Goal: Information Seeking & Learning: Learn about a topic

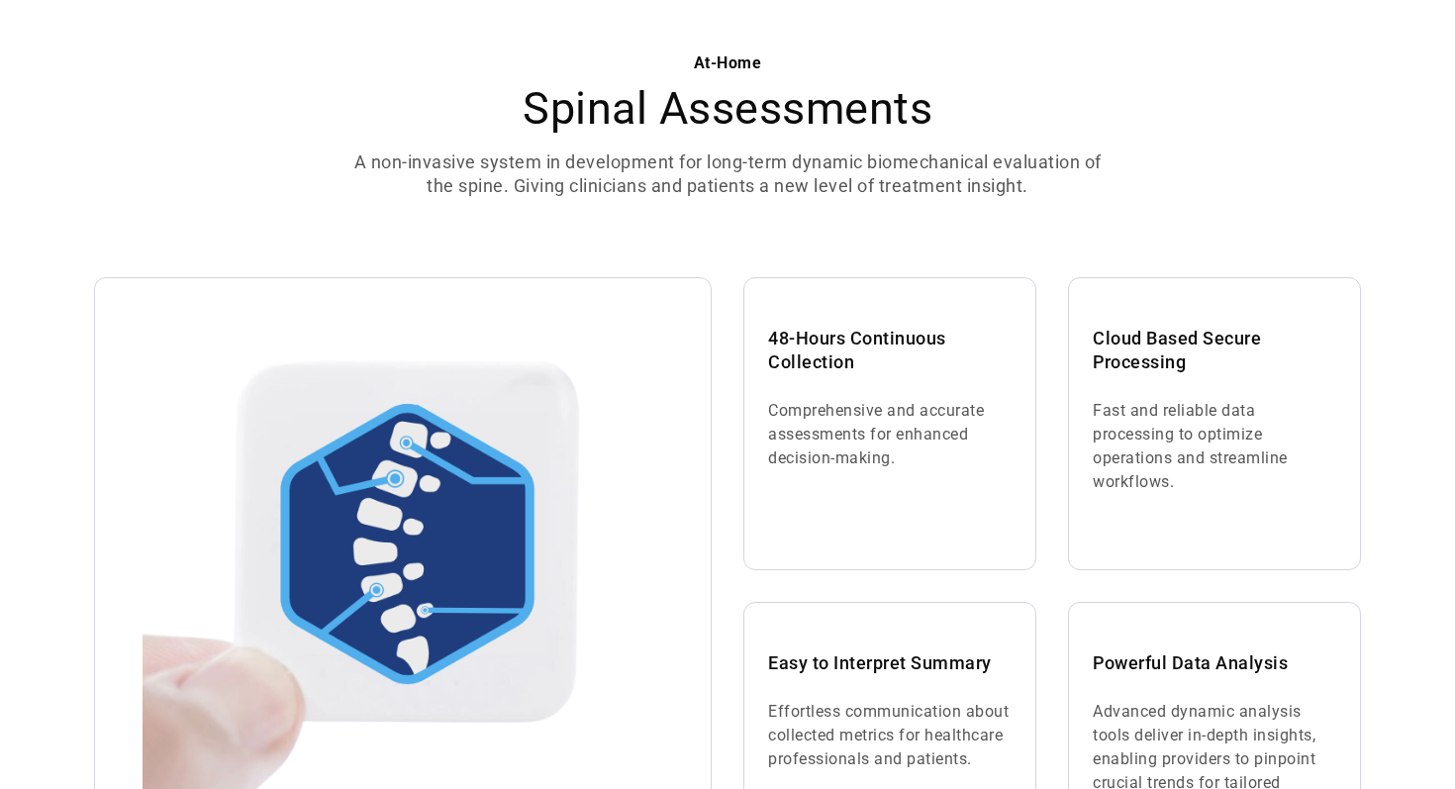
scroll to position [1179, 0]
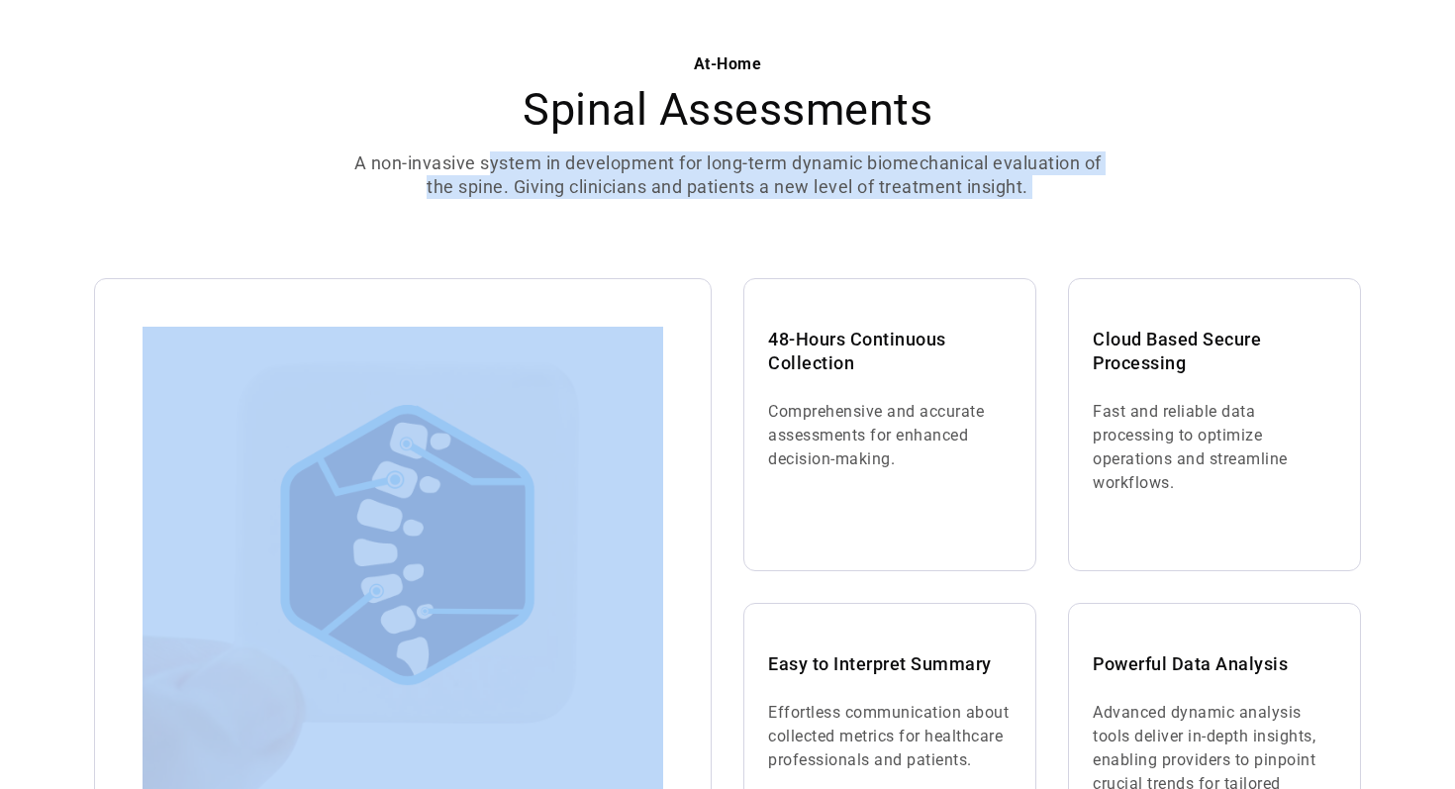
drag, startPoint x: 489, startPoint y: 155, endPoint x: 539, endPoint y: 204, distance: 70.0
click at [539, 204] on div "At-Home Spinal Assessments A non-invasive system in development for long-term d…" at bounding box center [727, 497] width 1267 height 1019
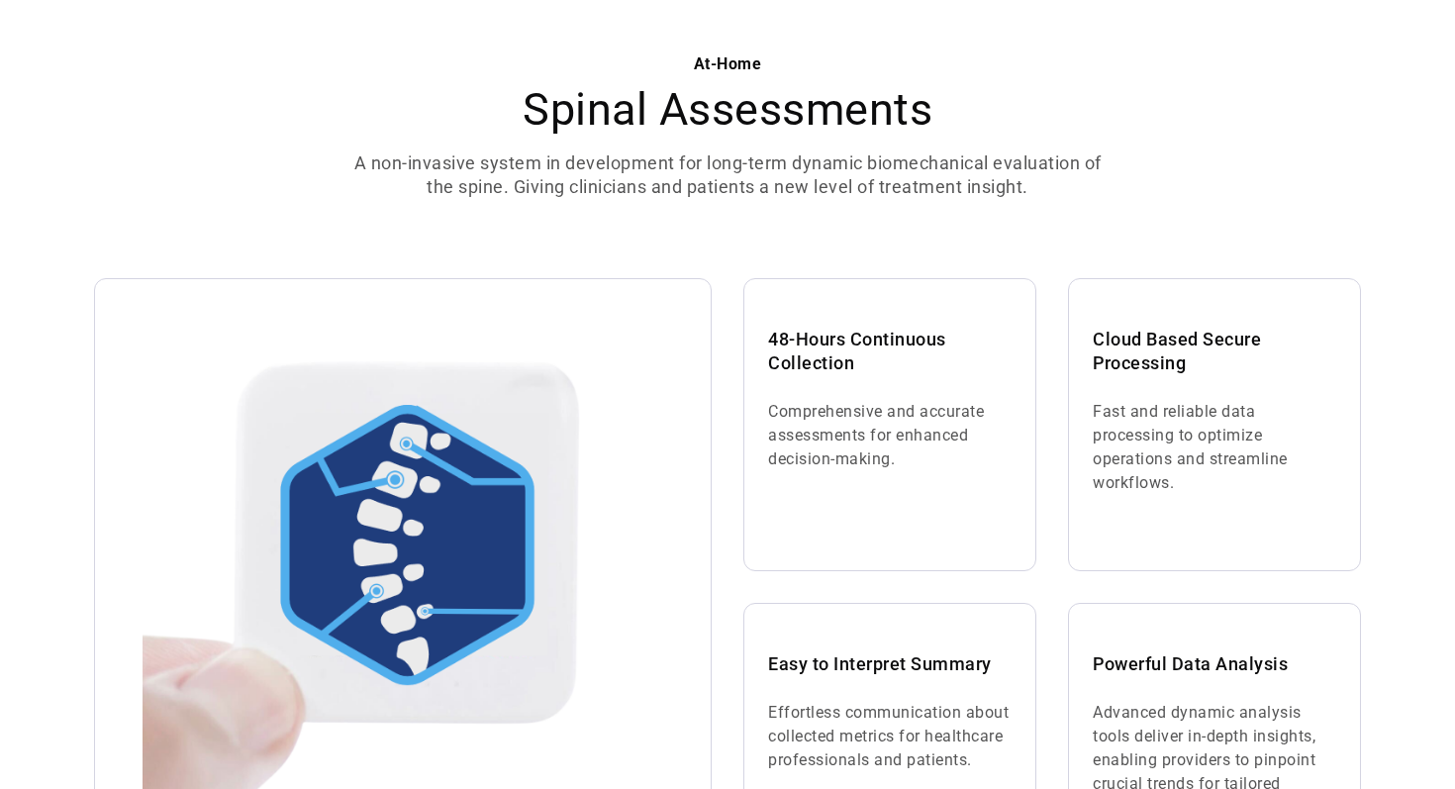
click at [559, 171] on p "A non-invasive system in development for long-term dynamic biomechanical evalua…" at bounding box center [727, 174] width 760 height 47
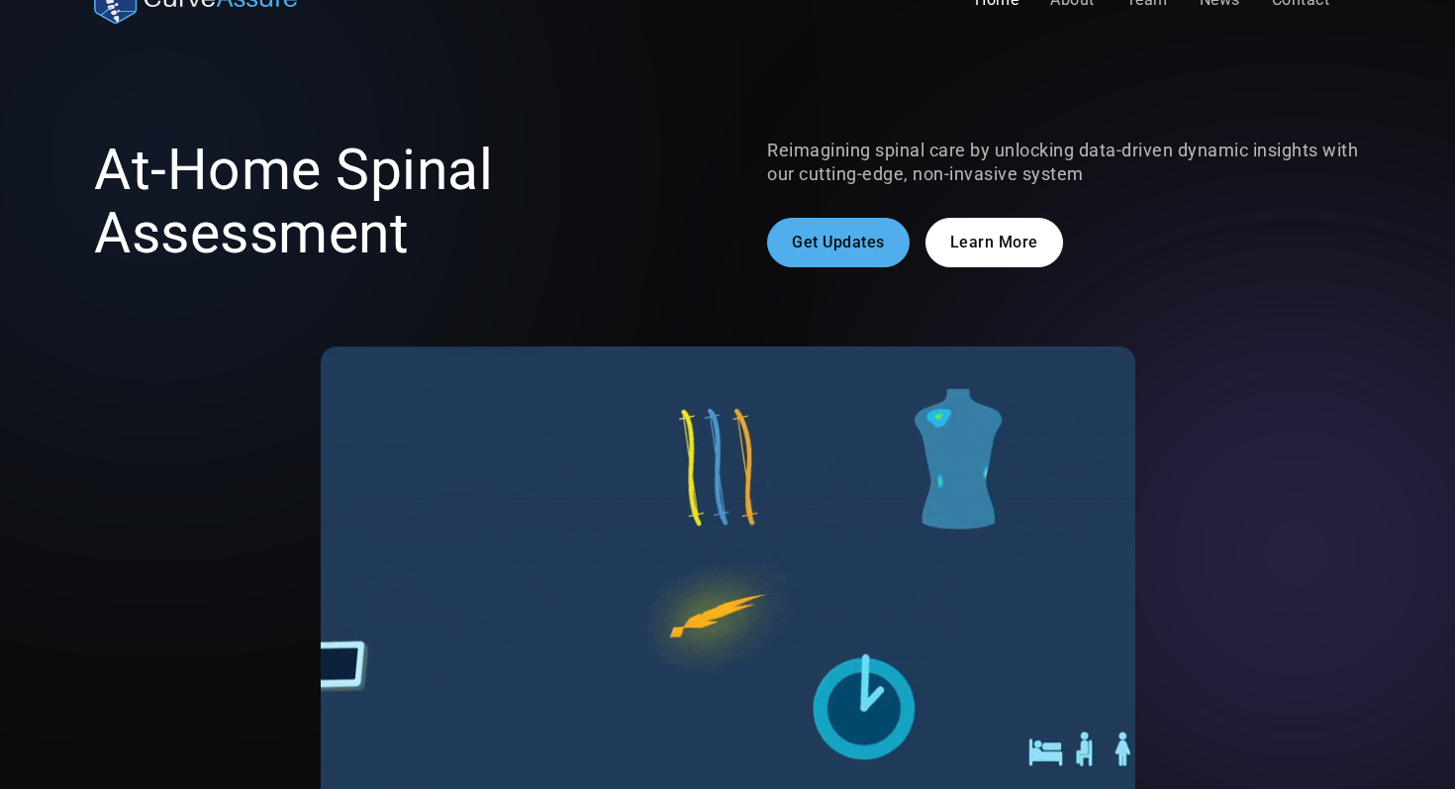
scroll to position [0, 0]
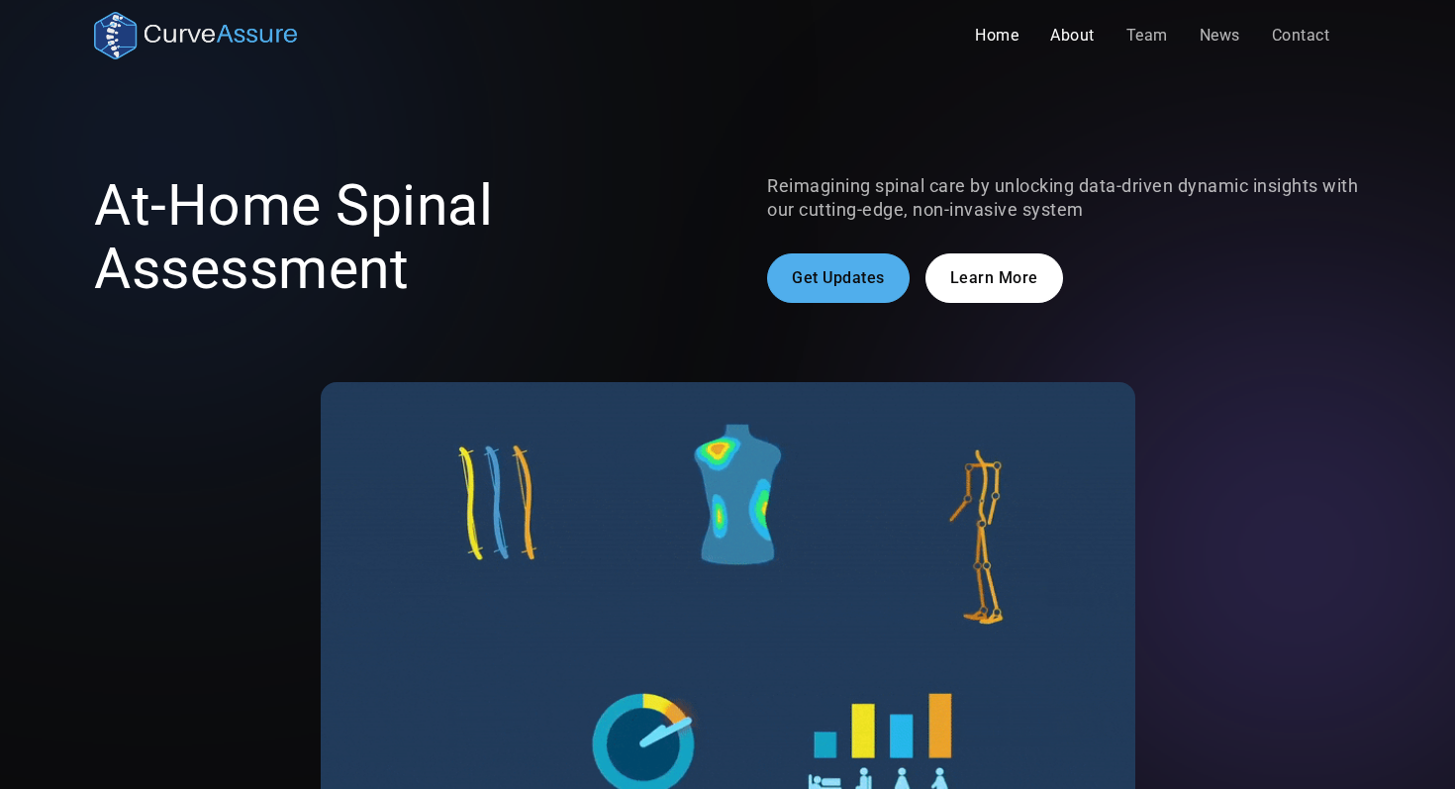
click at [1077, 36] on link "About" at bounding box center [1072, 36] width 76 height 40
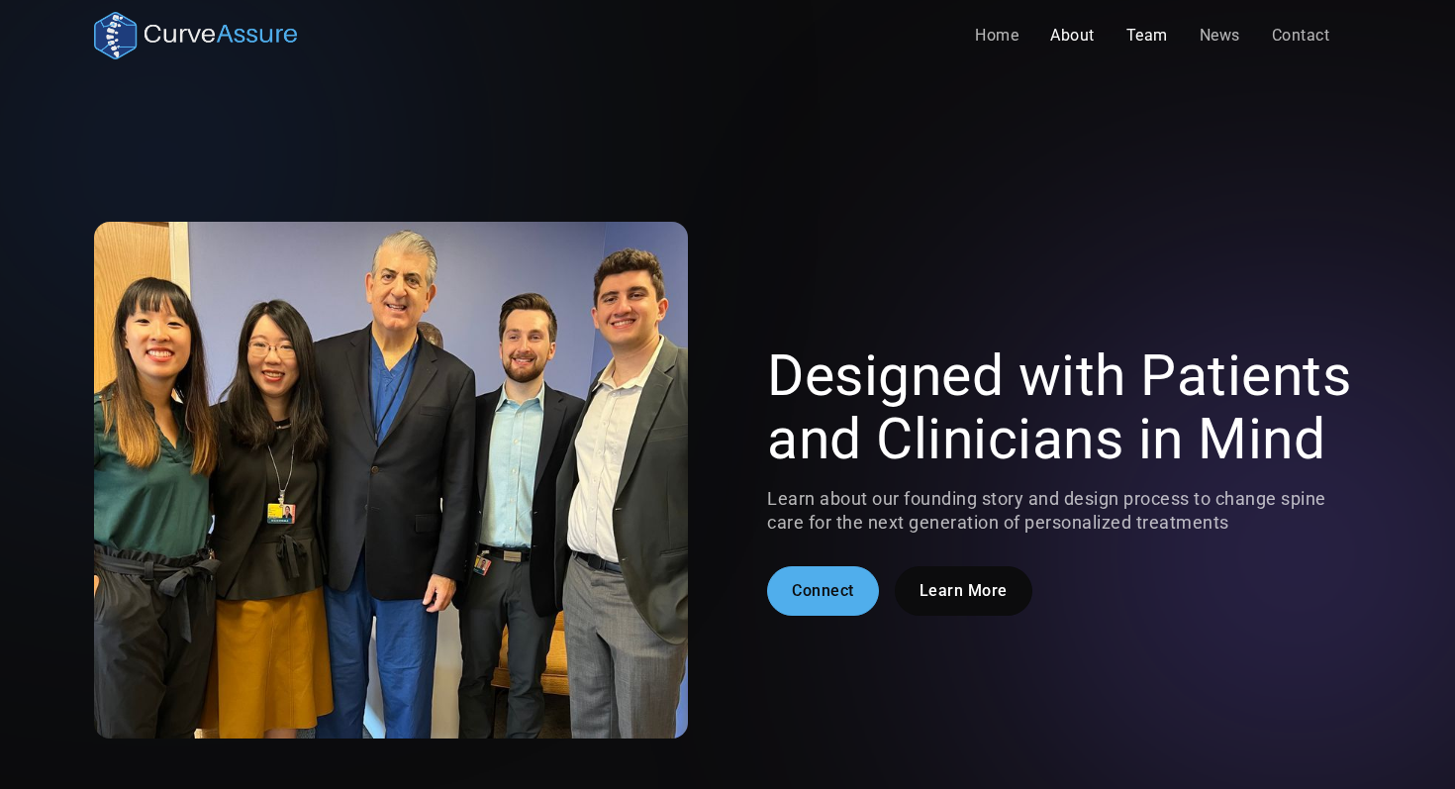
click at [1152, 36] on link "Team" at bounding box center [1146, 36] width 73 height 40
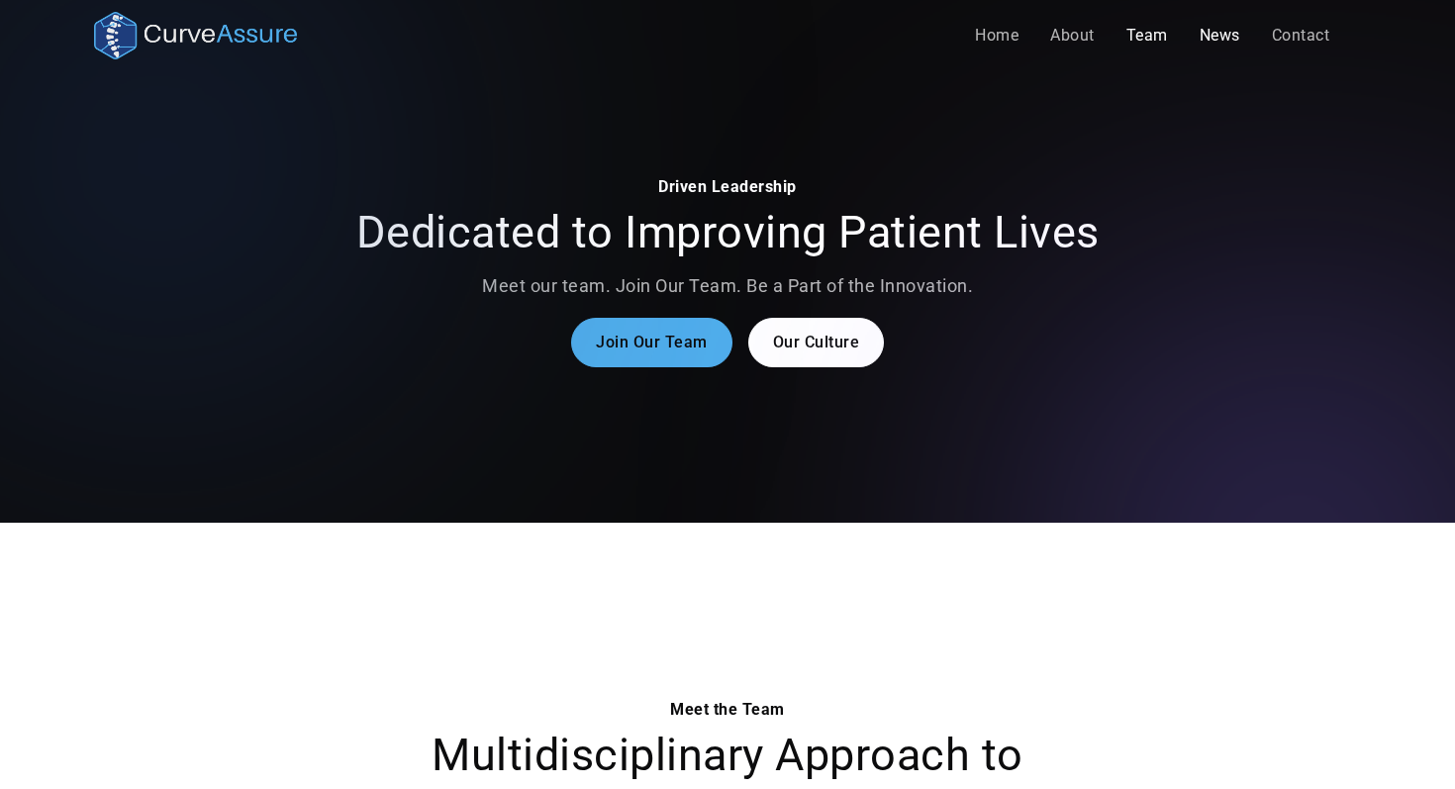
click at [1193, 29] on link "News" at bounding box center [1220, 36] width 72 height 40
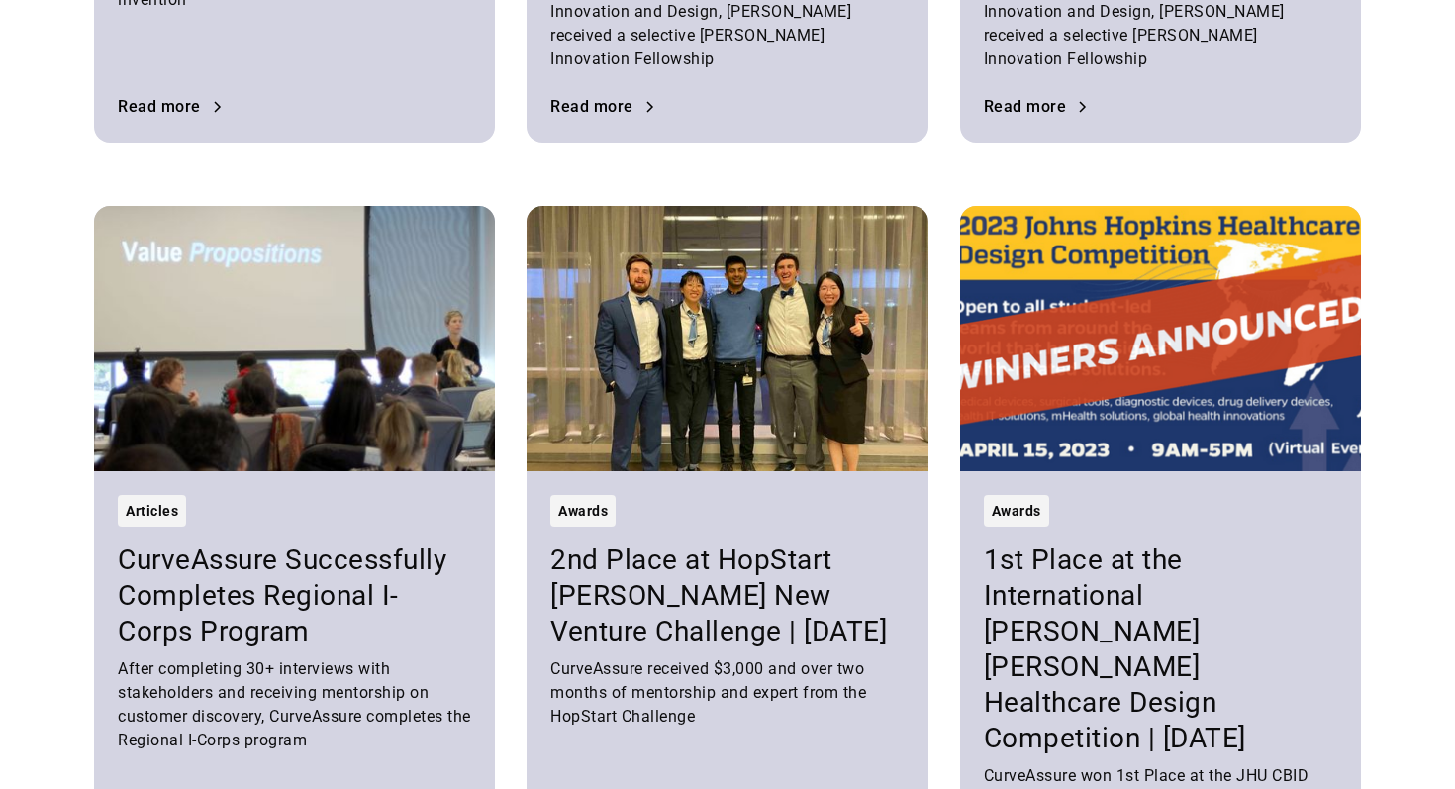
scroll to position [6511, 0]
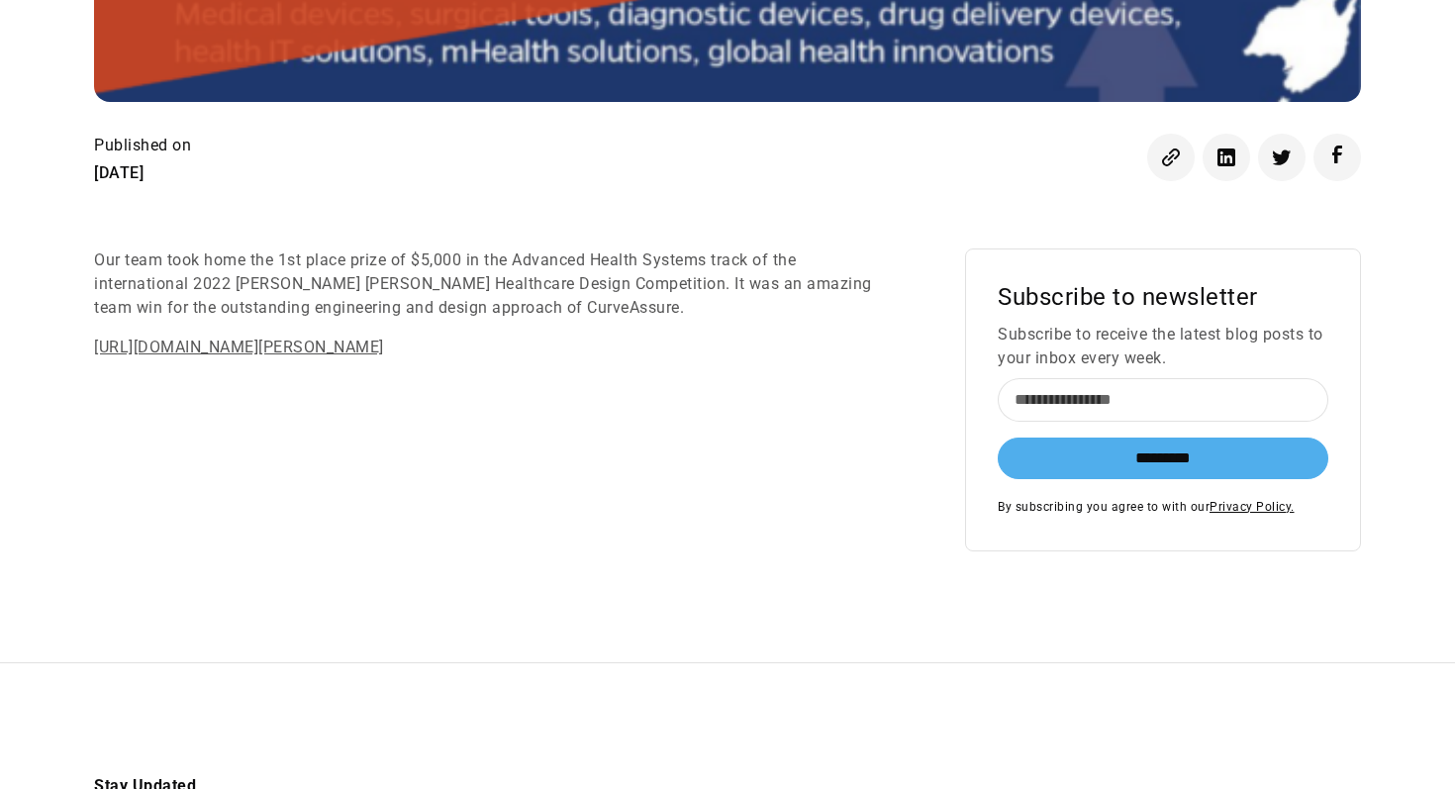
scroll to position [941, 0]
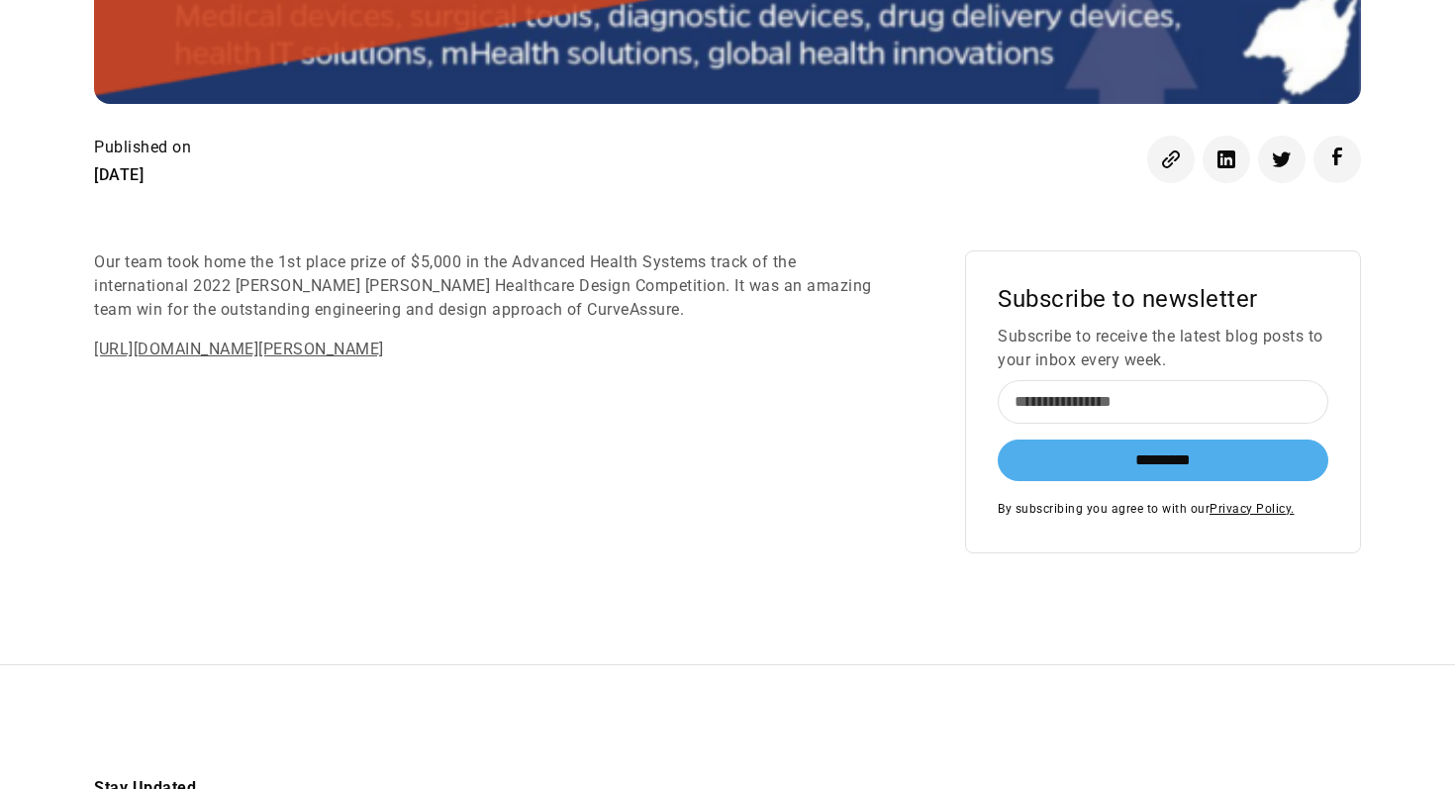
click at [384, 339] on link "[URL][DOMAIN_NAME][PERSON_NAME]" at bounding box center [239, 348] width 290 height 19
